Goal: Download file/media

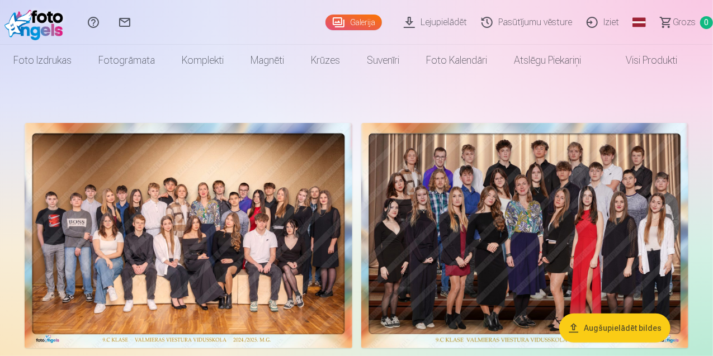
click at [53, 22] on img at bounding box center [36, 22] width 64 height 36
click at [398, 26] on link "Lejupielādēt" at bounding box center [437, 22] width 78 height 45
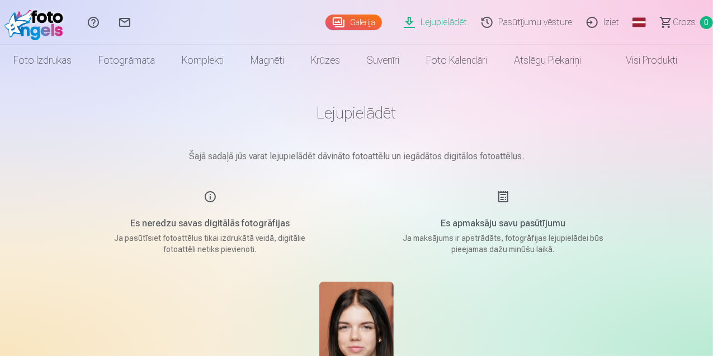
click at [504, 23] on link "Pasūtījumu vēsture" at bounding box center [528, 22] width 105 height 45
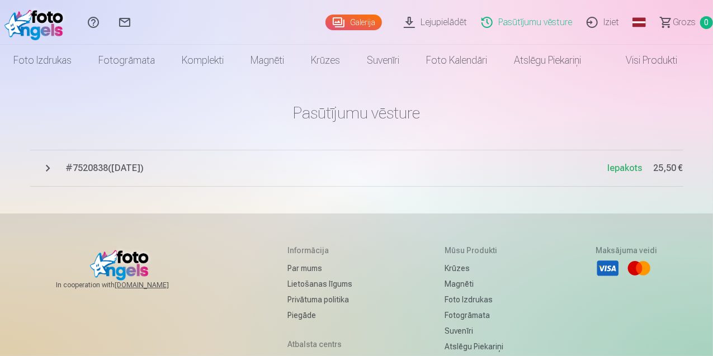
click at [120, 171] on span "# 7520838 ( 4.09.2025 )" at bounding box center [337, 168] width 542 height 13
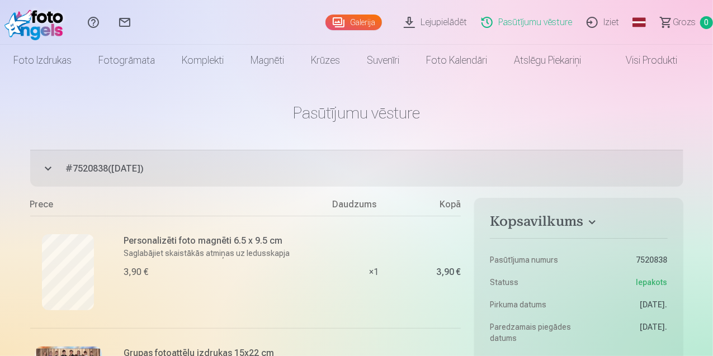
click at [399, 17] on link "Lejupielādēt" at bounding box center [437, 22] width 78 height 45
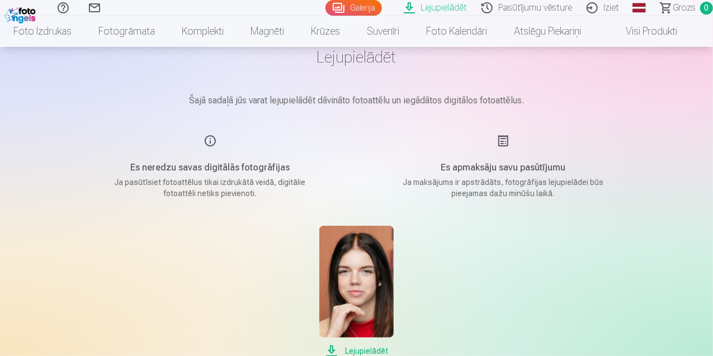
scroll to position [335, 0]
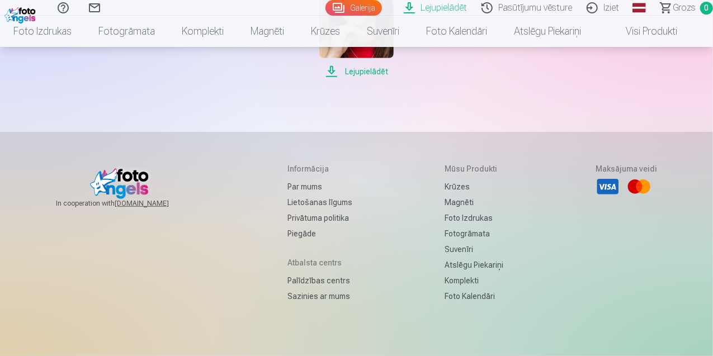
click at [371, 70] on span "Lejupielādēt" at bounding box center [356, 71] width 74 height 13
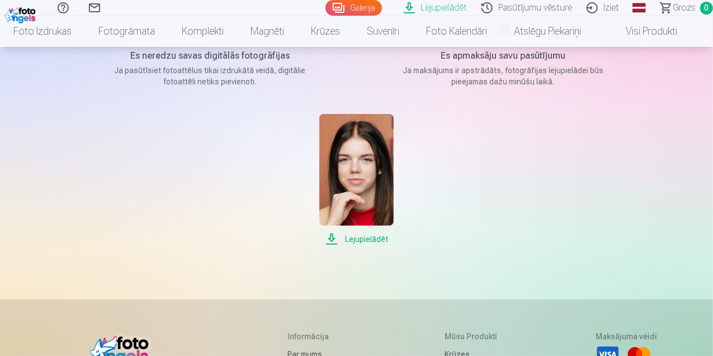
scroll to position [0, 0]
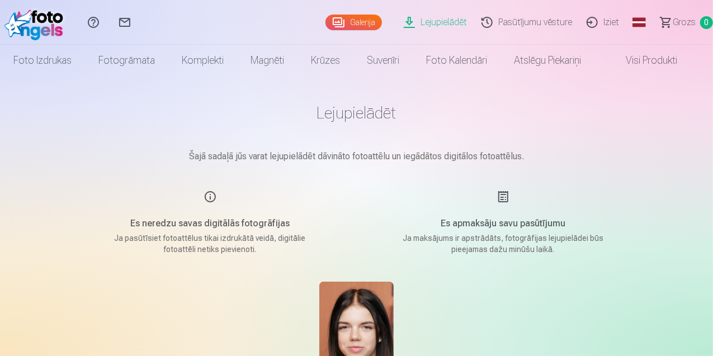
click at [476, 17] on link "Pasūtījumu vēsture" at bounding box center [528, 22] width 105 height 45
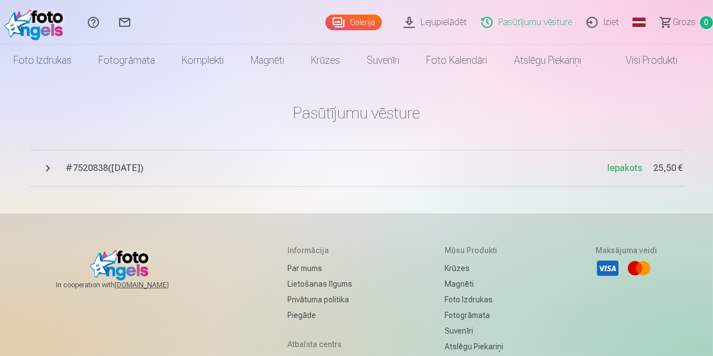
click at [362, 171] on span "# 7520838 ( 4.09.2025 )" at bounding box center [337, 168] width 542 height 13
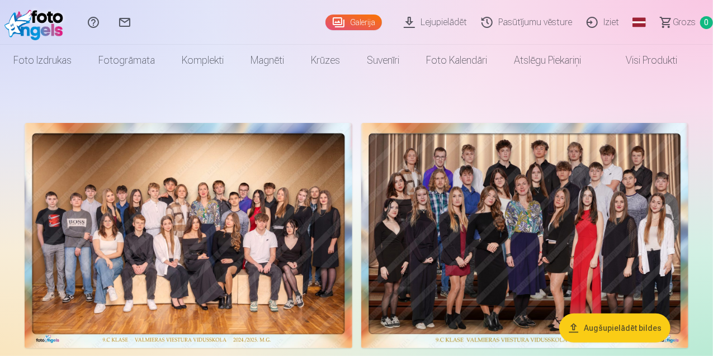
click at [595, 22] on link "Iziet" at bounding box center [604, 22] width 47 height 45
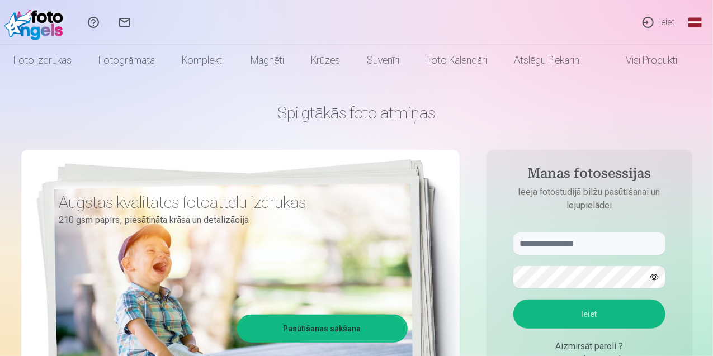
scroll to position [56, 0]
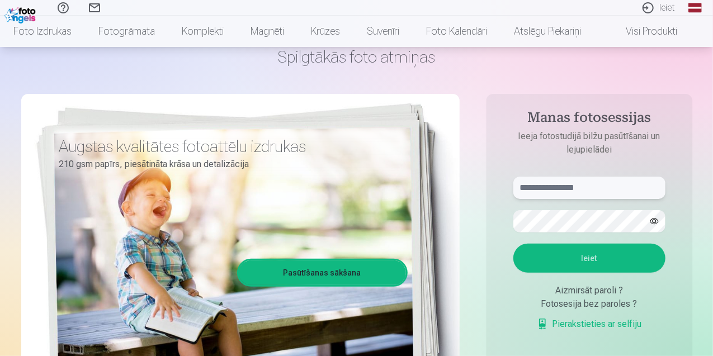
type input "**********"
click at [608, 258] on button "Ieiet" at bounding box center [589, 258] width 152 height 29
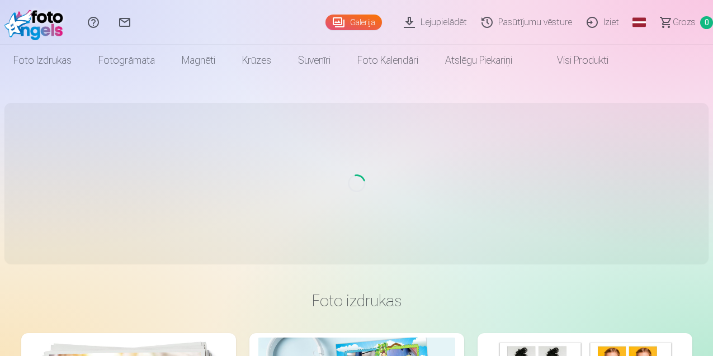
scroll to position [56, 0]
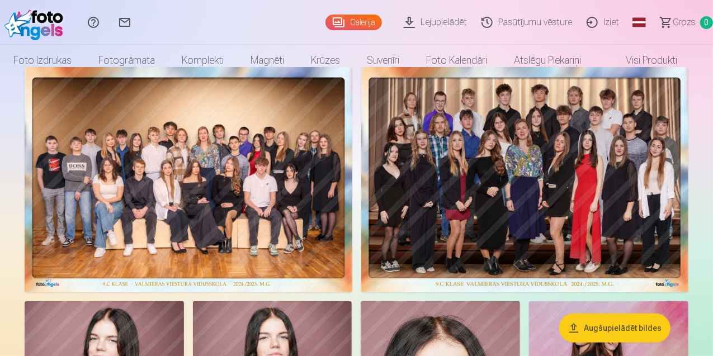
click at [587, 17] on link "Iziet" at bounding box center [604, 22] width 47 height 45
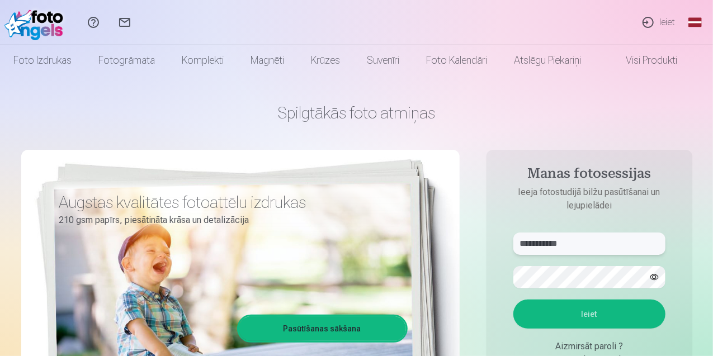
drag, startPoint x: 546, startPoint y: 247, endPoint x: 493, endPoint y: 247, distance: 52.6
click at [493, 247] on aside "**********" at bounding box center [589, 303] width 206 height 307
type input "**********"
click at [615, 308] on button "Ieiet" at bounding box center [589, 314] width 152 height 29
